Goal: Transaction & Acquisition: Purchase product/service

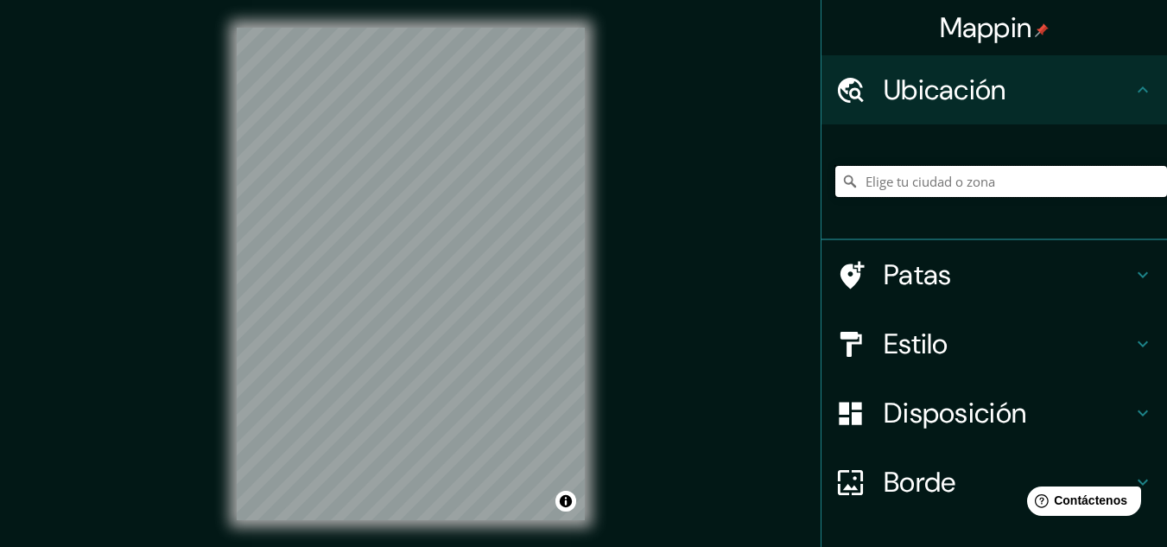
click at [1106, 176] on input "Elige tu ciudad o zona" at bounding box center [1001, 181] width 332 height 31
click at [853, 185] on input "[GEOGRAPHIC_DATA], [GEOGRAPHIC_DATA][PERSON_NAME], [GEOGRAPHIC_DATA]" at bounding box center [1001, 181] width 332 height 31
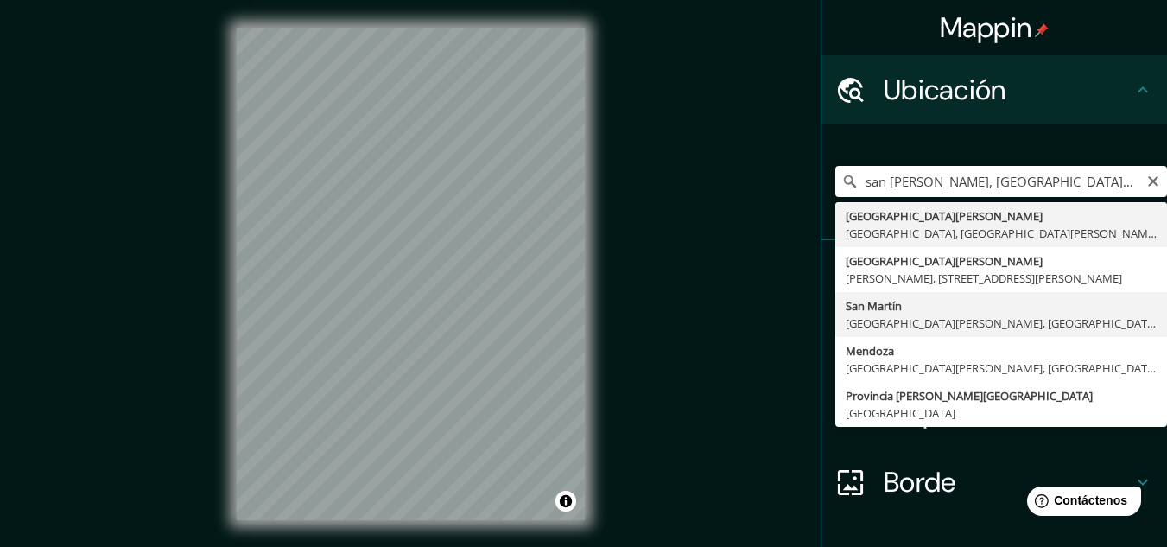
type input "[GEOGRAPHIC_DATA][PERSON_NAME], [GEOGRAPHIC_DATA][PERSON_NAME], [GEOGRAPHIC_DAT…"
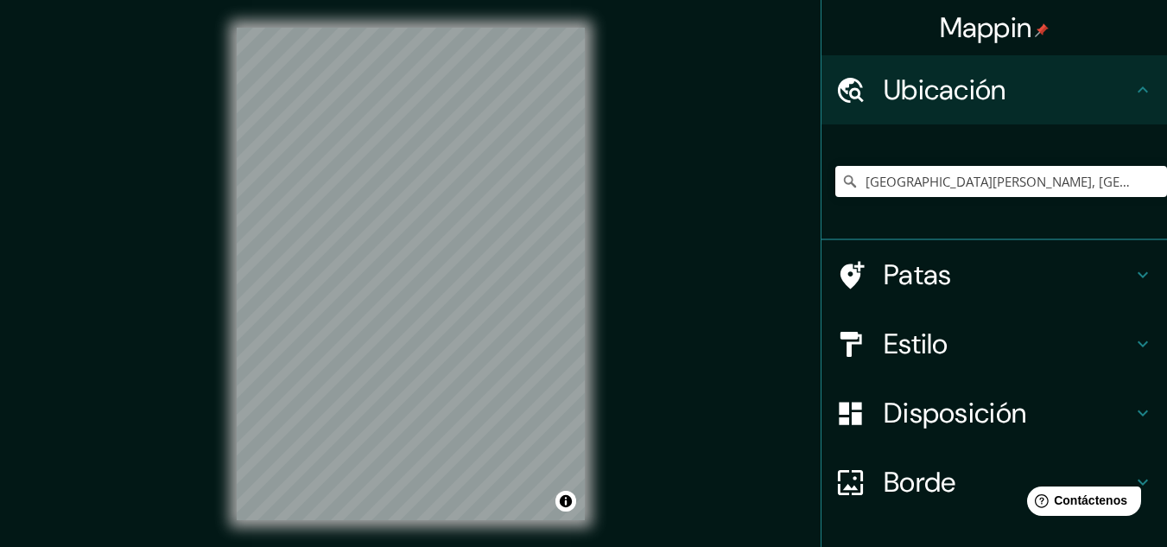
click at [959, 346] on h4 "Estilo" at bounding box center [1008, 343] width 249 height 35
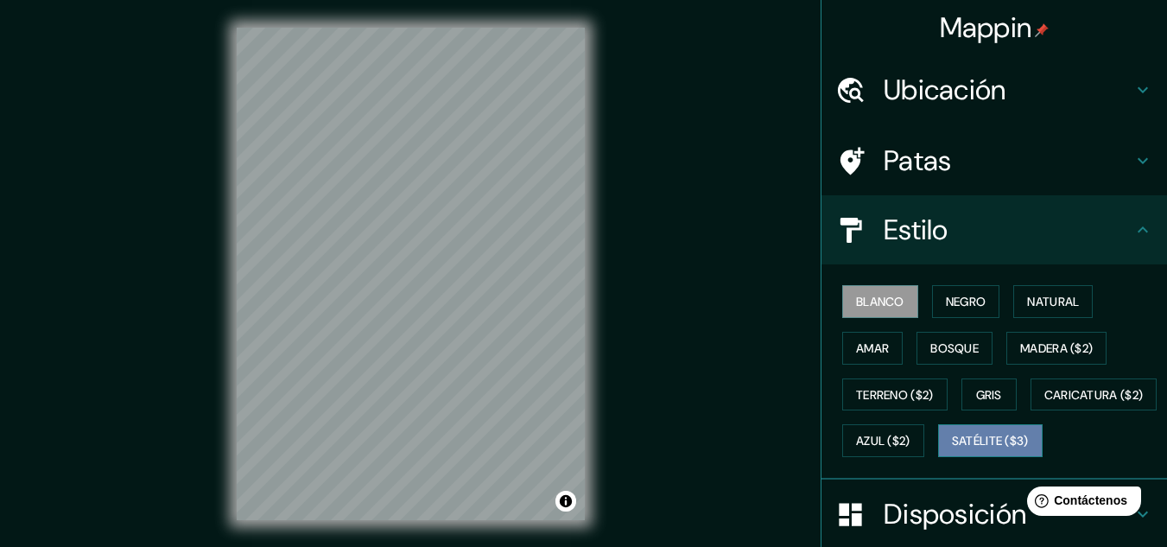
click at [952, 449] on font "Satélite ($3)" at bounding box center [990, 442] width 77 height 16
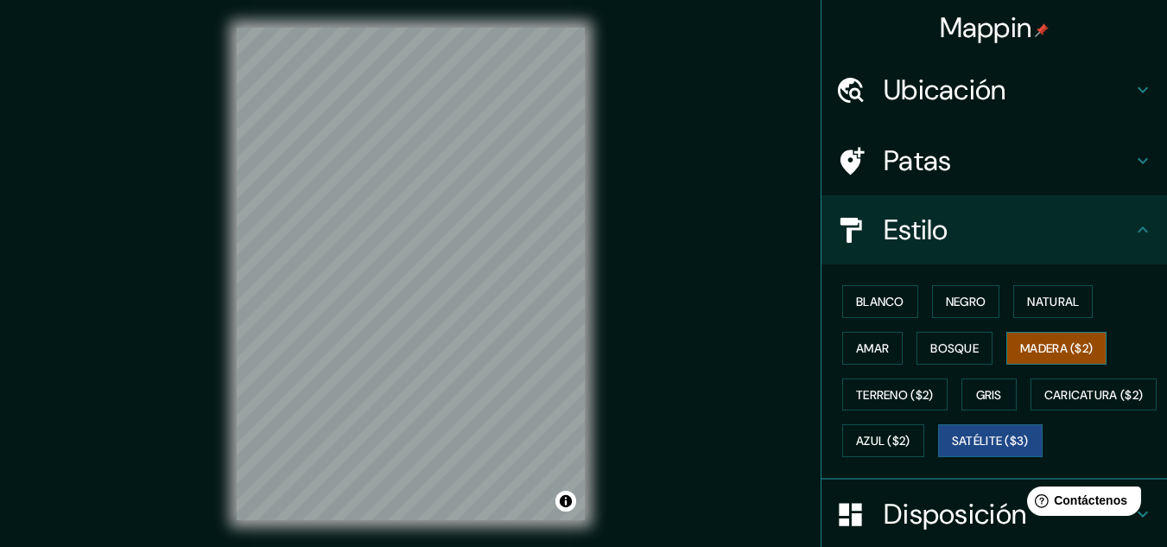
click at [1024, 360] on button "Madera ($2)" at bounding box center [1056, 348] width 100 height 33
click at [950, 308] on font "Negro" at bounding box center [966, 302] width 41 height 16
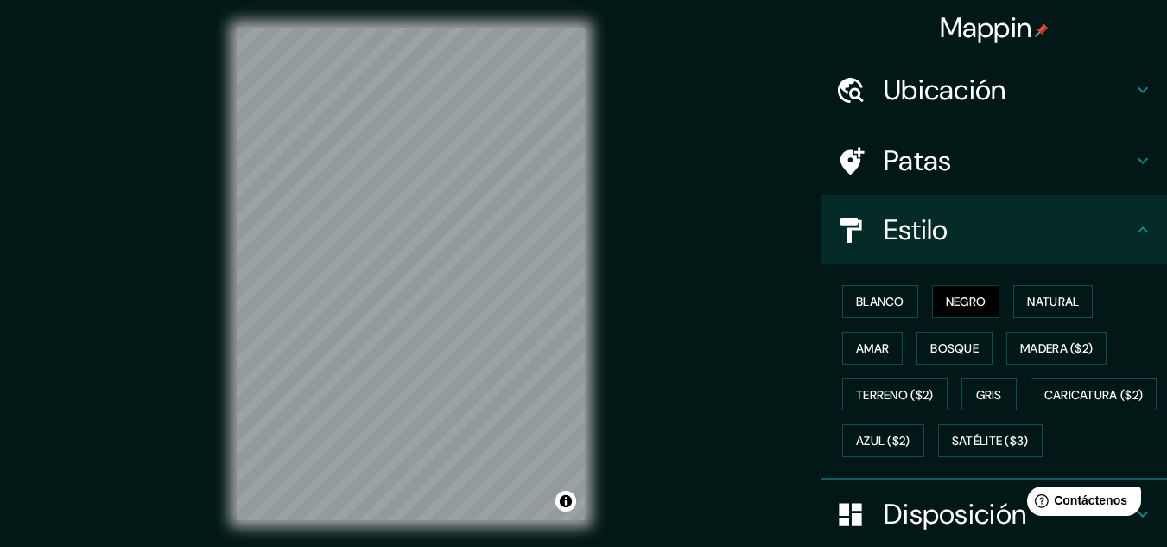
click at [910, 308] on div "Blanco Negro Natural Amar Bosque Madera ($2) Terreno ($2) Gris Caricatura ($2) …" at bounding box center [1001, 371] width 332 height 186
click at [884, 298] on font "Blanco" at bounding box center [880, 302] width 48 height 16
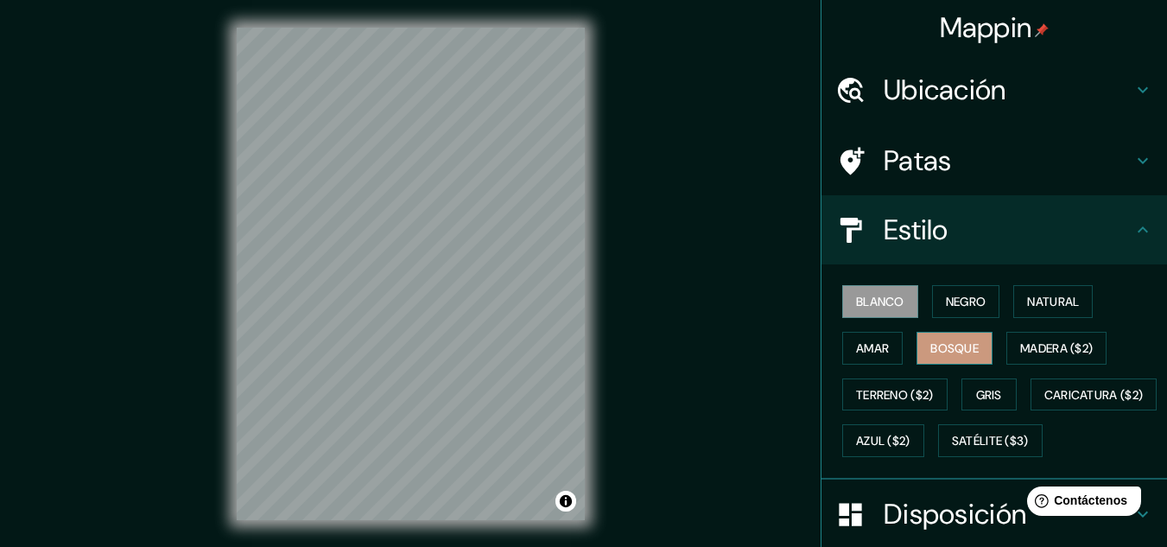
click at [948, 347] on font "Bosque" at bounding box center [954, 348] width 48 height 16
click at [1036, 308] on font "Natural" at bounding box center [1053, 302] width 52 height 16
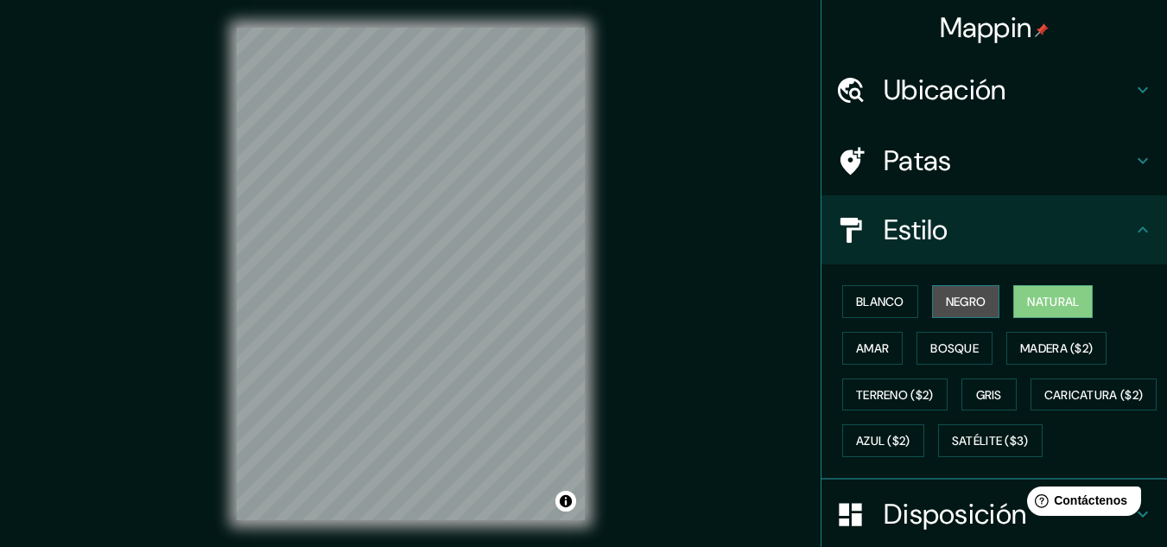
click at [966, 299] on font "Negro" at bounding box center [966, 302] width 41 height 16
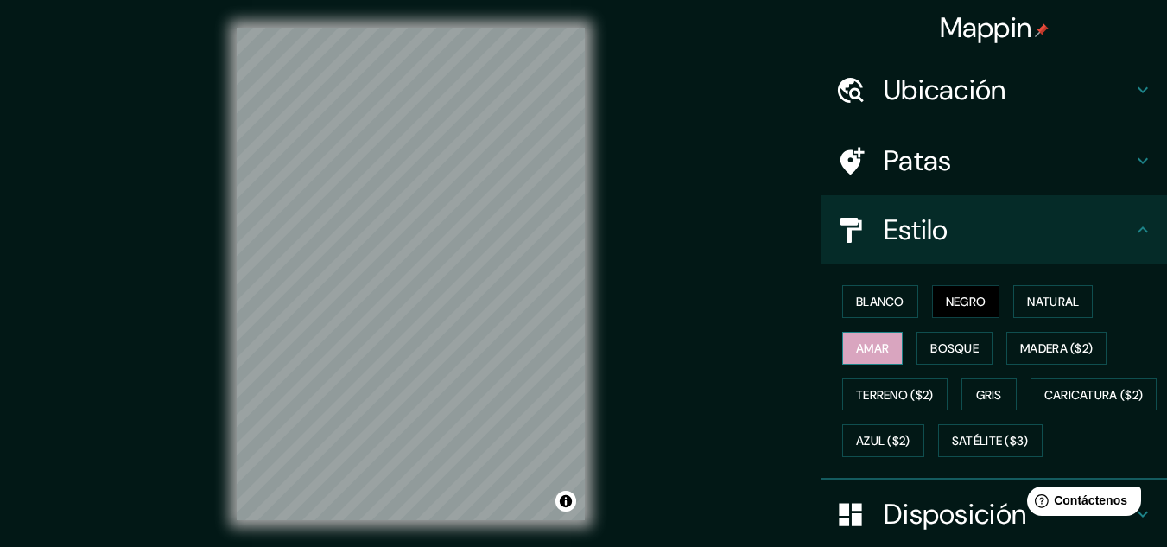
click at [890, 364] on button "Amar" at bounding box center [872, 348] width 60 height 33
click at [876, 387] on font "Terreno ($2)" at bounding box center [895, 395] width 78 height 16
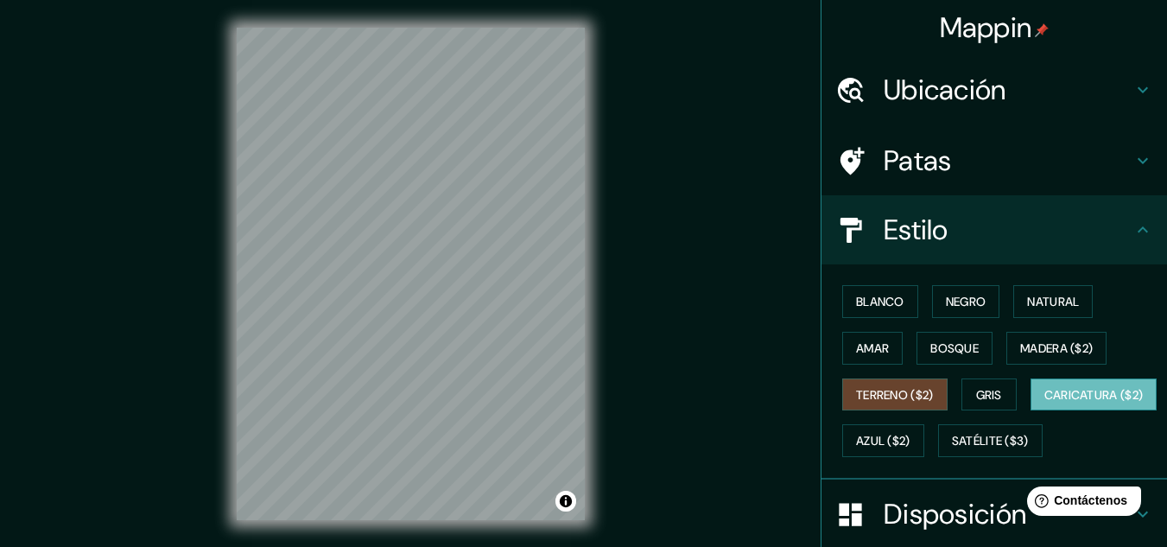
click at [1044, 403] on font "Caricatura ($2)" at bounding box center [1093, 395] width 99 height 16
click at [1034, 306] on font "Natural" at bounding box center [1053, 302] width 52 height 16
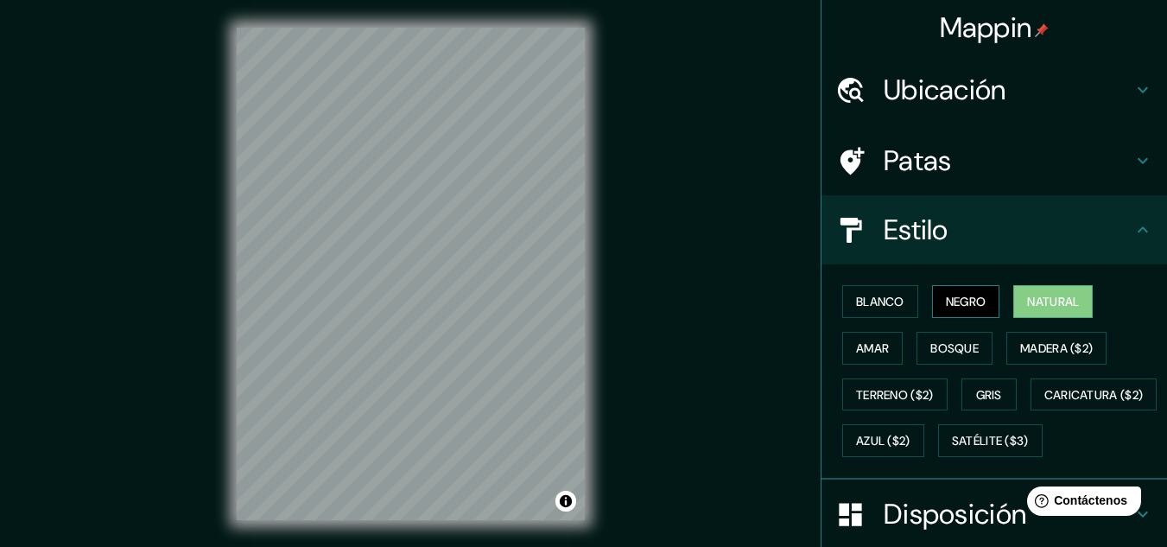
click at [973, 308] on font "Negro" at bounding box center [966, 302] width 41 height 16
drag, startPoint x: 1047, startPoint y: 308, endPoint x: 1030, endPoint y: 310, distance: 16.5
click at [1048, 308] on font "Natural" at bounding box center [1053, 302] width 52 height 16
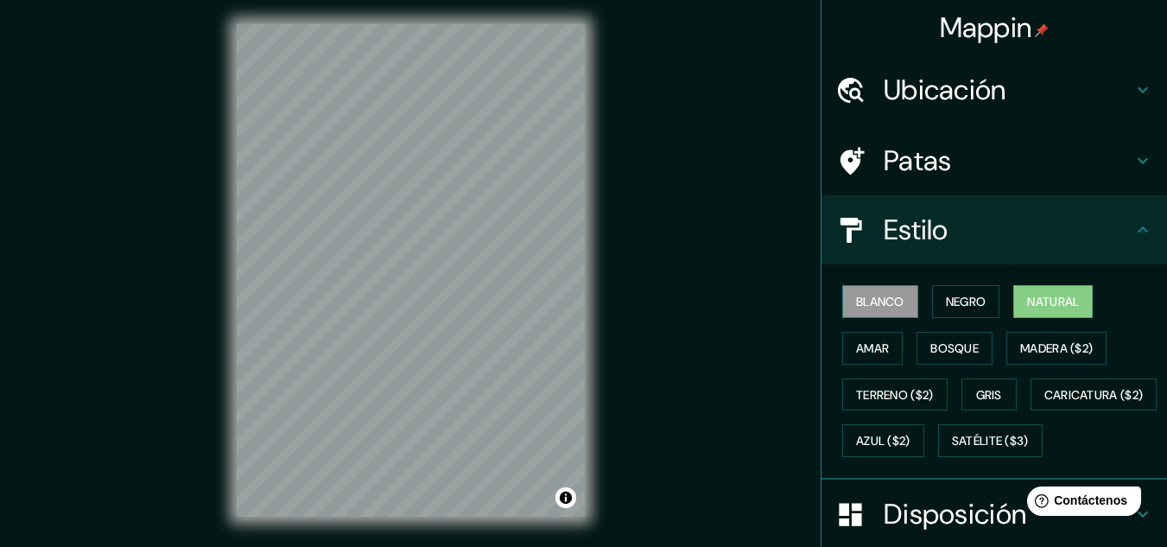
click at [881, 301] on font "Blanco" at bounding box center [880, 302] width 48 height 16
